Goal: Use online tool/utility: Utilize a website feature to perform a specific function

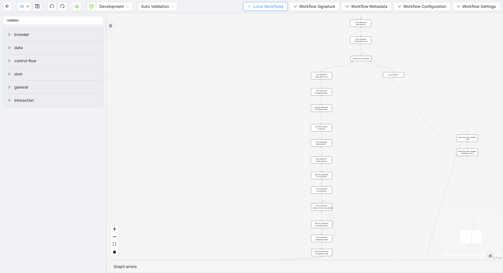
click at [254, 9] on button "Local Workflows" at bounding box center [265, 6] width 45 height 9
click at [251, 15] on span "Select" at bounding box center [262, 17] width 36 height 6
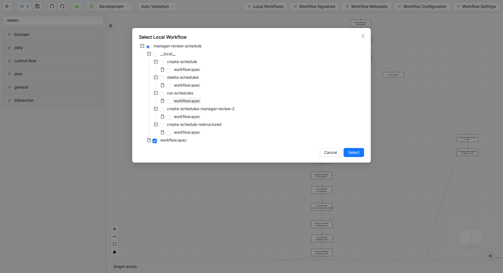
click at [183, 101] on span "workflow.spec" at bounding box center [187, 101] width 26 height 5
click at [361, 153] on button "Select" at bounding box center [354, 152] width 20 height 9
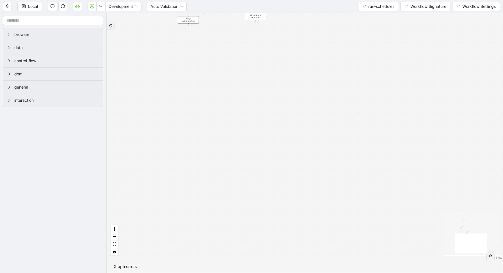
drag, startPoint x: 375, startPoint y: 91, endPoint x: 314, endPoint y: 204, distance: 127.8
click at [315, 203] on div "loopFrom is_required_schedule has_next_row fallback fallback has_next_page trig…" at bounding box center [305, 136] width 396 height 247
click at [275, 31] on div "loopFrom is_required_schedule has_next_row fallback fallback has_next_page trig…" at bounding box center [305, 136] width 396 height 247
click at [274, 27] on div "conditions: is_required_schedule" at bounding box center [274, 26] width 21 height 7
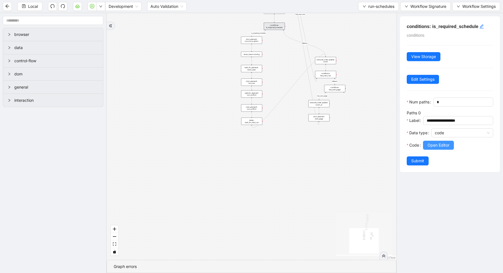
click at [433, 143] on span "Open Editor" at bounding box center [438, 145] width 22 height 6
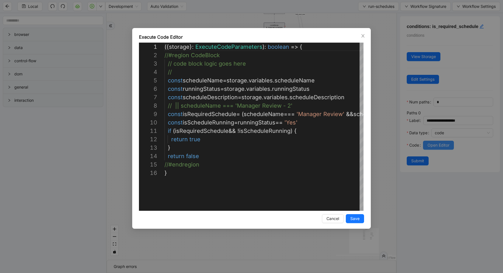
scroll to position [84, 0]
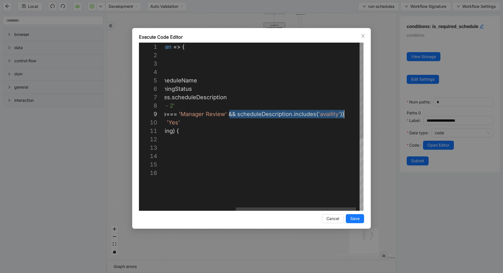
drag, startPoint x: 230, startPoint y: 115, endPoint x: 344, endPoint y: 116, distance: 113.9
type textarea "**********"
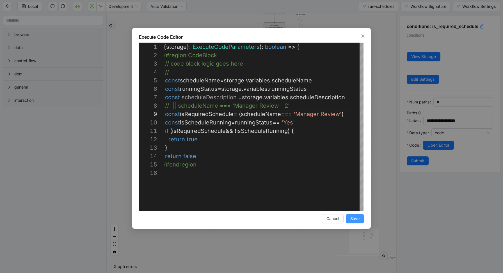
click at [363, 222] on button "Save" at bounding box center [355, 218] width 18 height 9
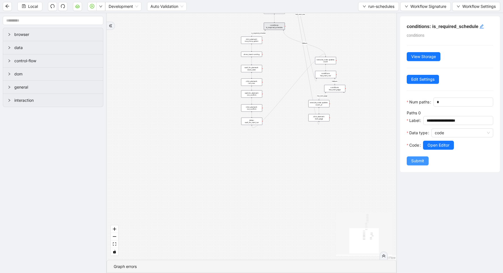
click at [418, 162] on span "Submit" at bounding box center [417, 161] width 13 height 6
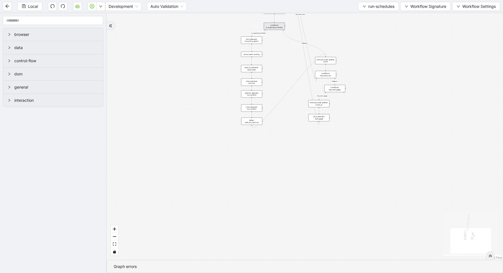
click at [280, 27] on div "conditions: is_required_schedule" at bounding box center [274, 26] width 21 height 7
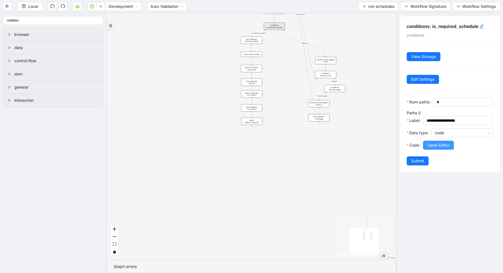
click at [443, 148] on span "Open Editor" at bounding box center [438, 145] width 22 height 6
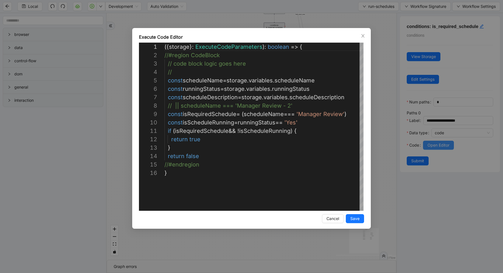
scroll to position [84, 0]
click at [383, 135] on div "Execute Code Editor 1 2 3 4 5 6 7 8 9 10 11 12 13 14 15 16 ({ storage }: Execut…" at bounding box center [251, 136] width 503 height 273
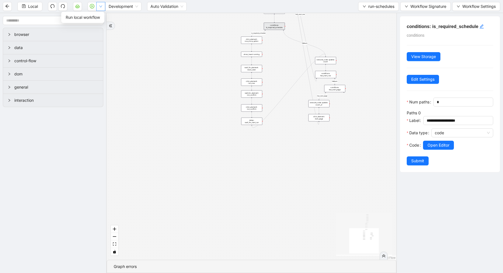
click at [99, 6] on button "button" at bounding box center [100, 6] width 9 height 9
click at [96, 22] on li "Run local workflow" at bounding box center [82, 17] width 41 height 9
